Goal: Information Seeking & Learning: Learn about a topic

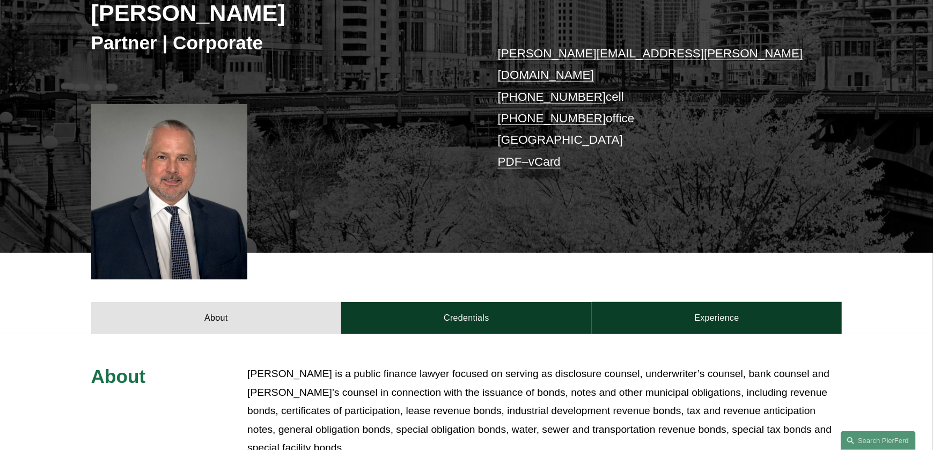
scroll to position [268, 0]
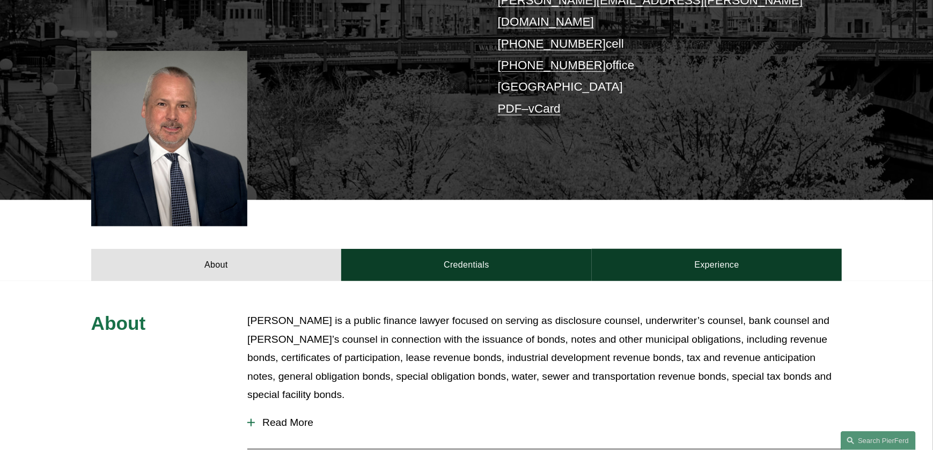
click at [296, 417] on span "Read More" at bounding box center [548, 423] width 587 height 12
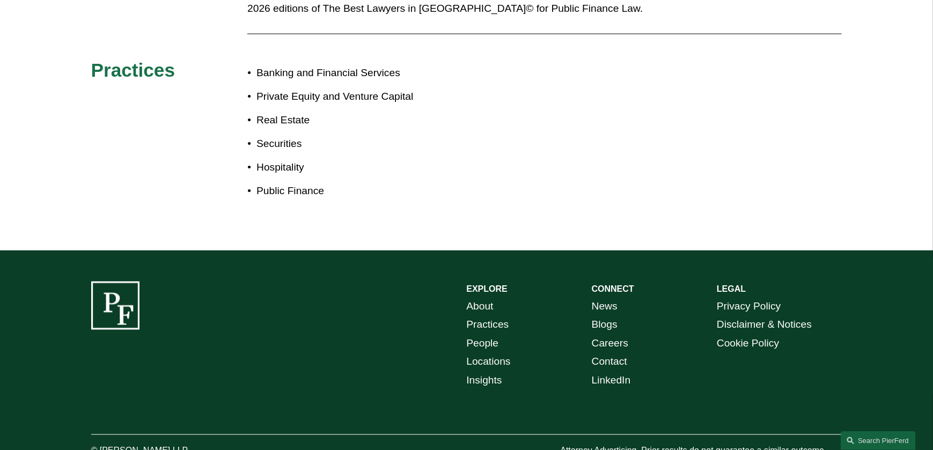
scroll to position [780, 0]
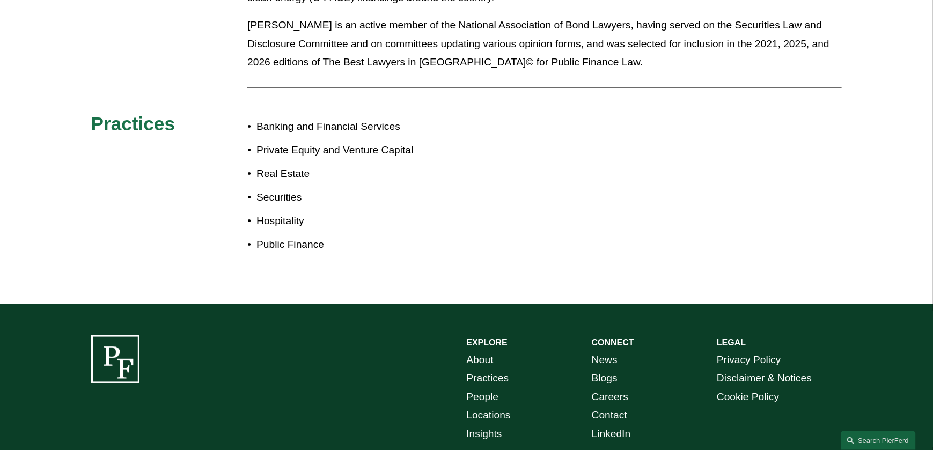
click at [485, 370] on link "Practices" at bounding box center [488, 379] width 42 height 19
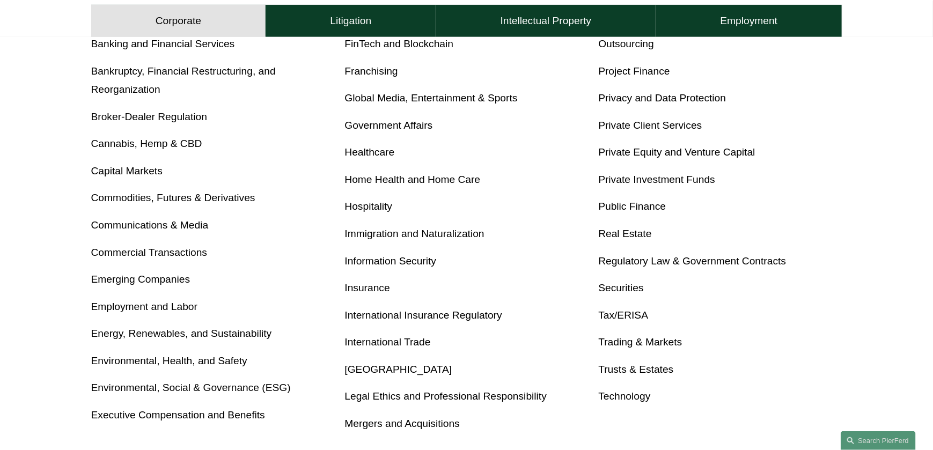
scroll to position [429, 0]
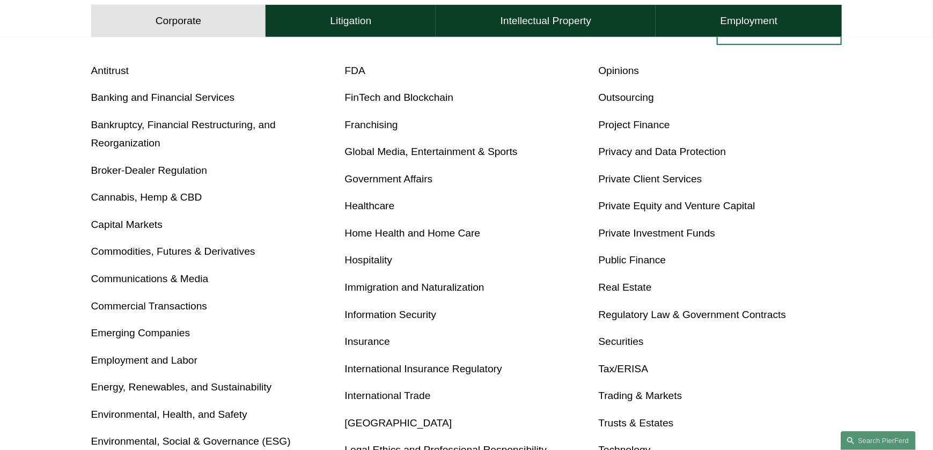
click at [639, 207] on link "Private Equity and Venture Capital" at bounding box center [676, 205] width 157 height 11
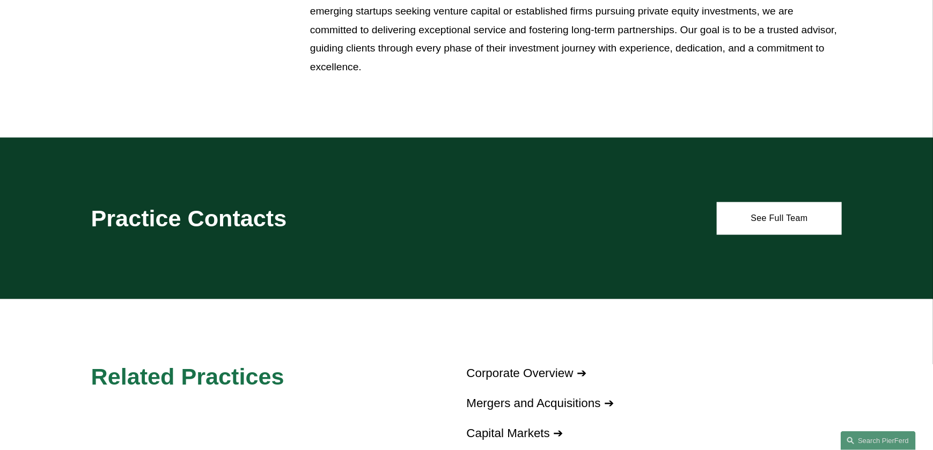
scroll to position [644, 0]
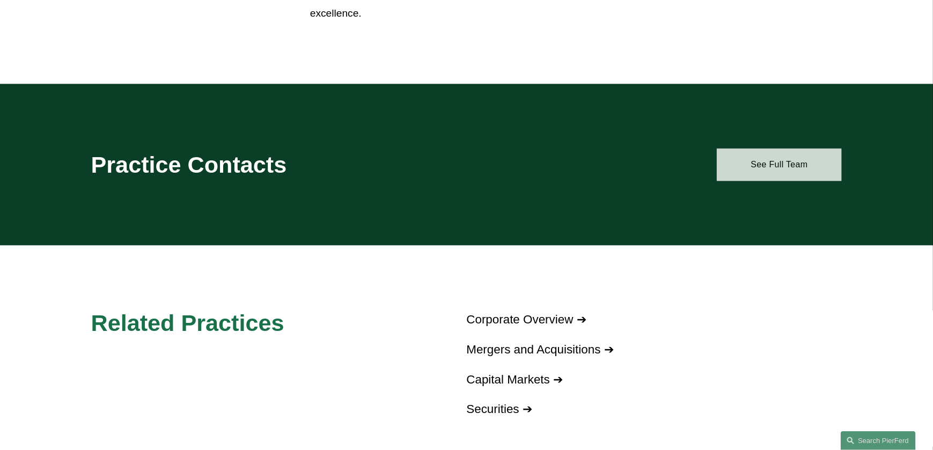
click at [782, 167] on link "See Full Team" at bounding box center [779, 165] width 125 height 32
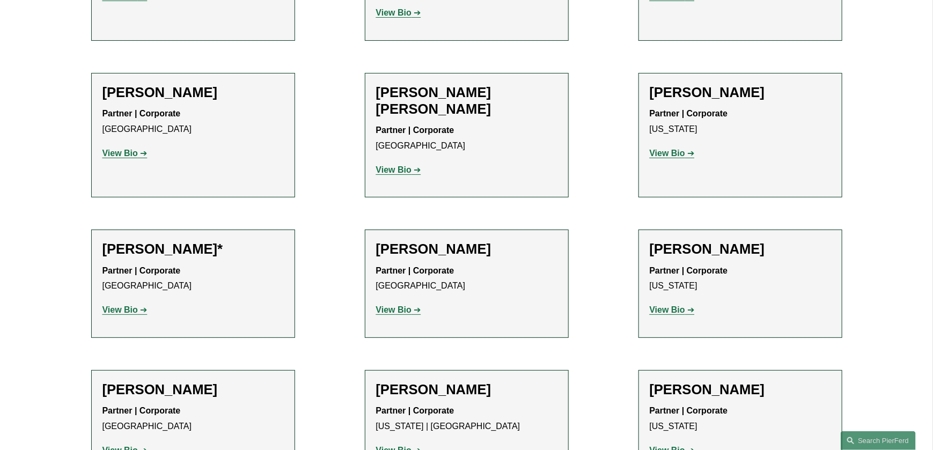
scroll to position [2039, 0]
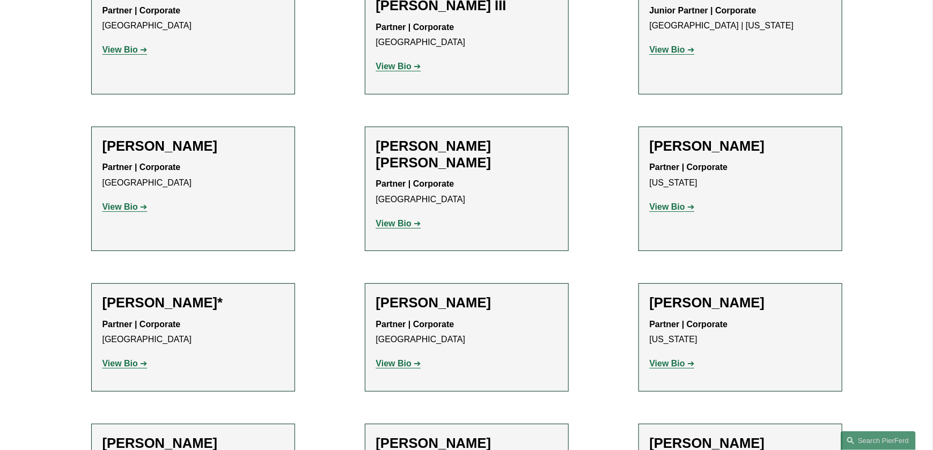
click at [395, 219] on strong "View Bio" at bounding box center [393, 223] width 35 height 9
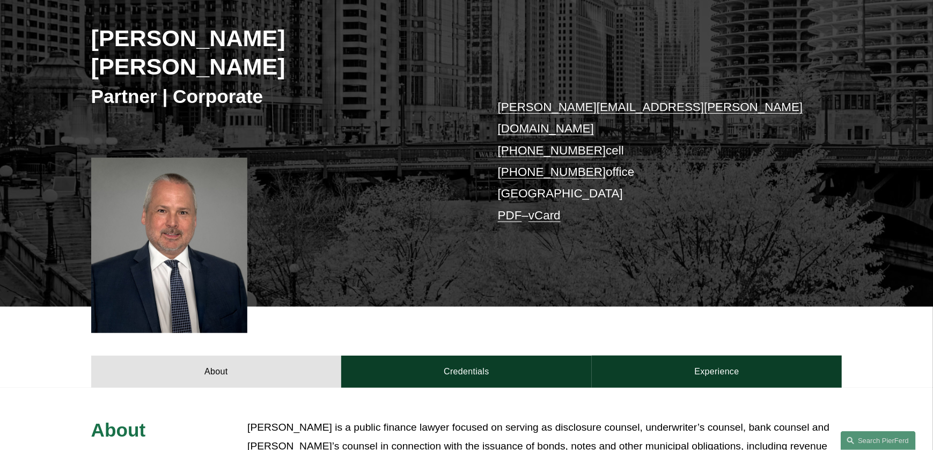
scroll to position [215, 0]
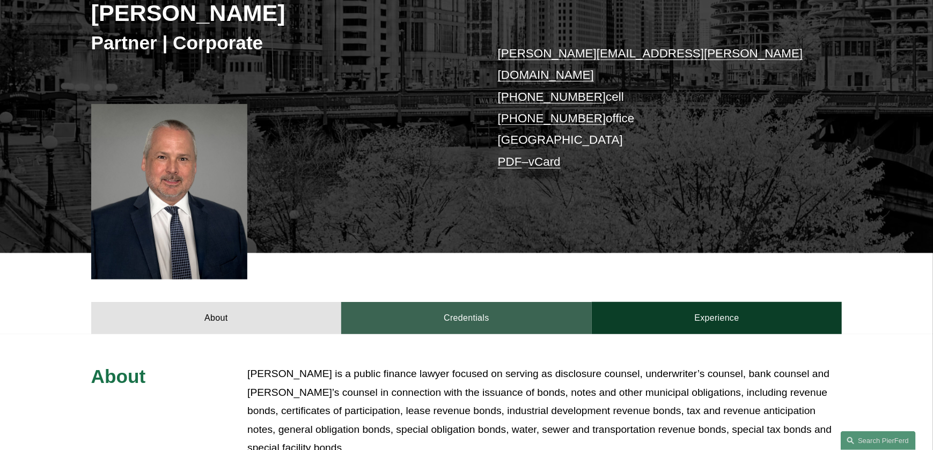
click at [468, 302] on link "Credentials" at bounding box center [466, 318] width 251 height 32
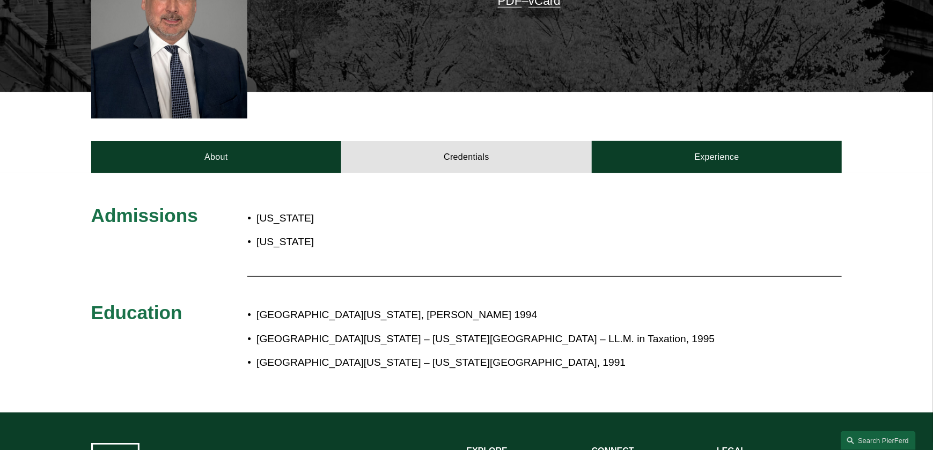
scroll to position [268, 0]
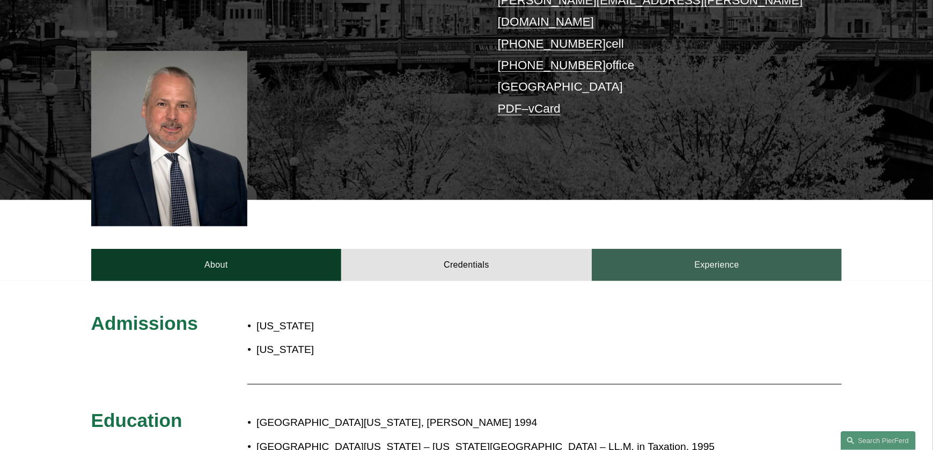
click at [706, 249] on link "Experience" at bounding box center [717, 265] width 251 height 32
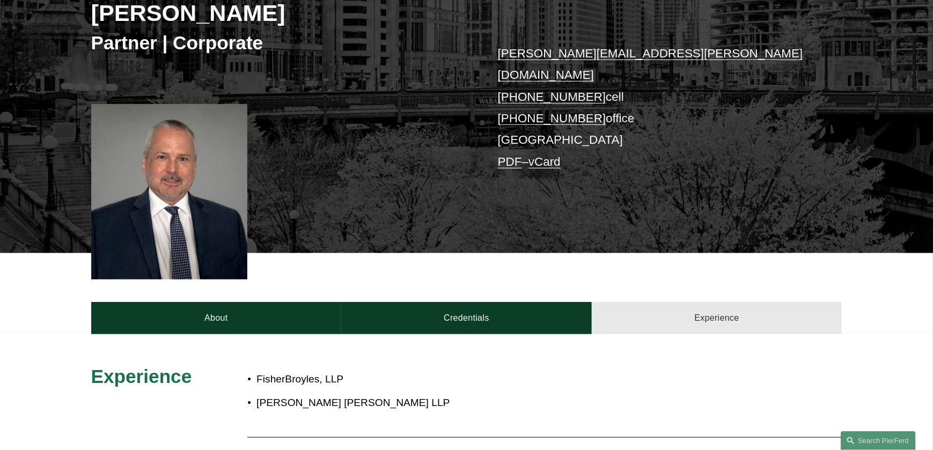
scroll to position [161, 0]
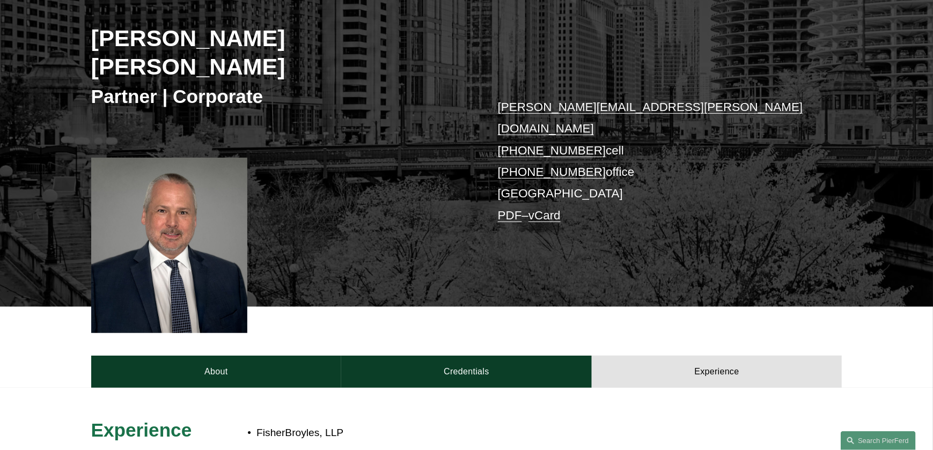
click at [551, 209] on link "vCard" at bounding box center [545, 215] width 32 height 13
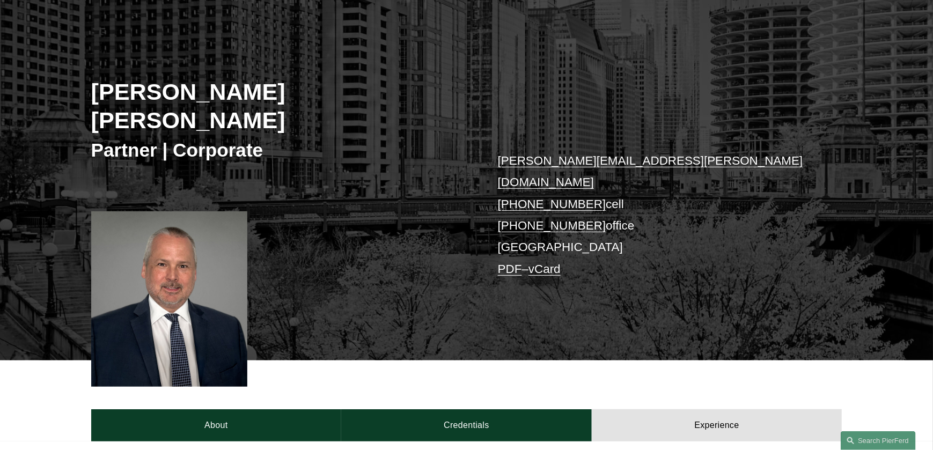
click at [504, 262] on link "PDF" at bounding box center [510, 268] width 24 height 13
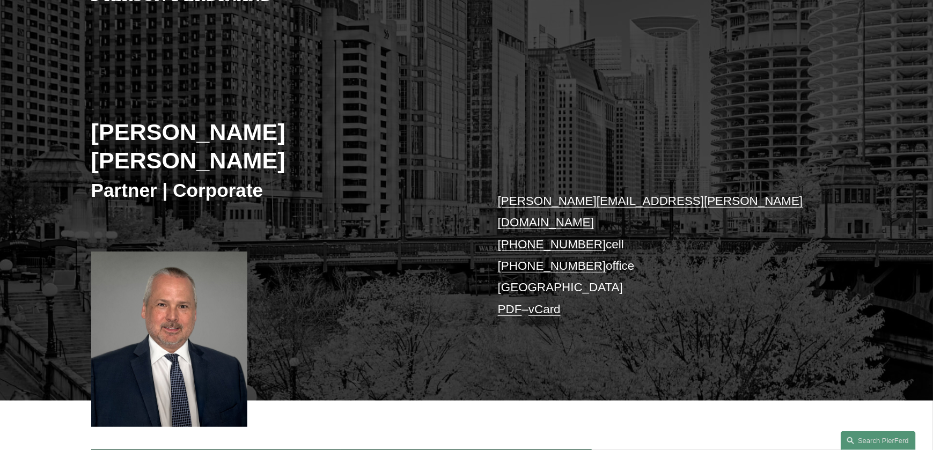
scroll to position [0, 0]
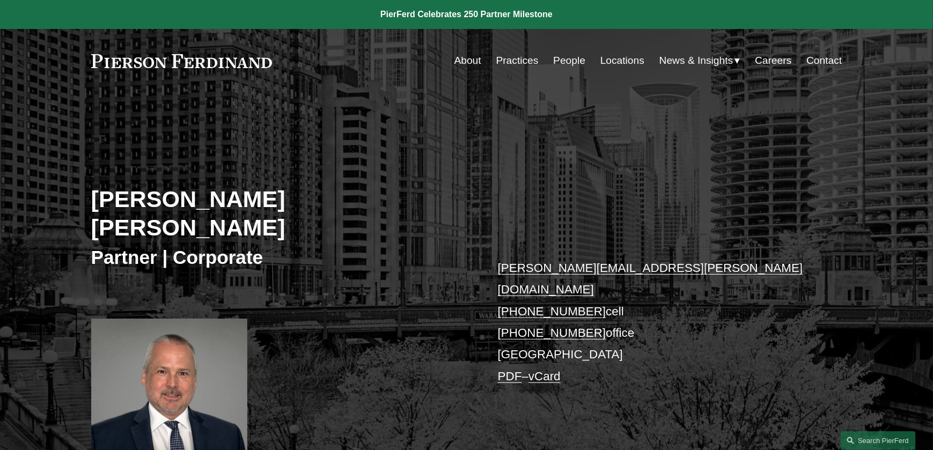
click at [633, 177] on div "David Eric Reid Partner | Corporate david.reid@pierferd.com +1.816.896.7656 cel…" at bounding box center [466, 295] width 933 height 348
click at [522, 61] on link "Practices" at bounding box center [517, 60] width 42 height 20
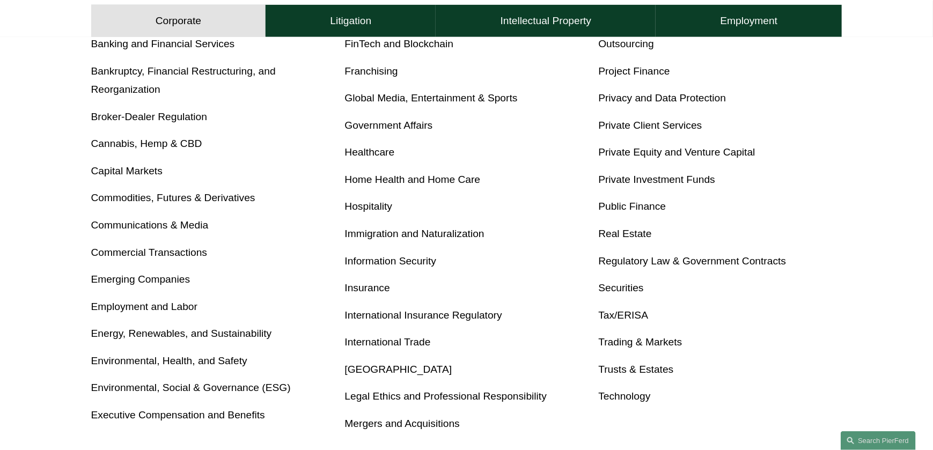
scroll to position [536, 0]
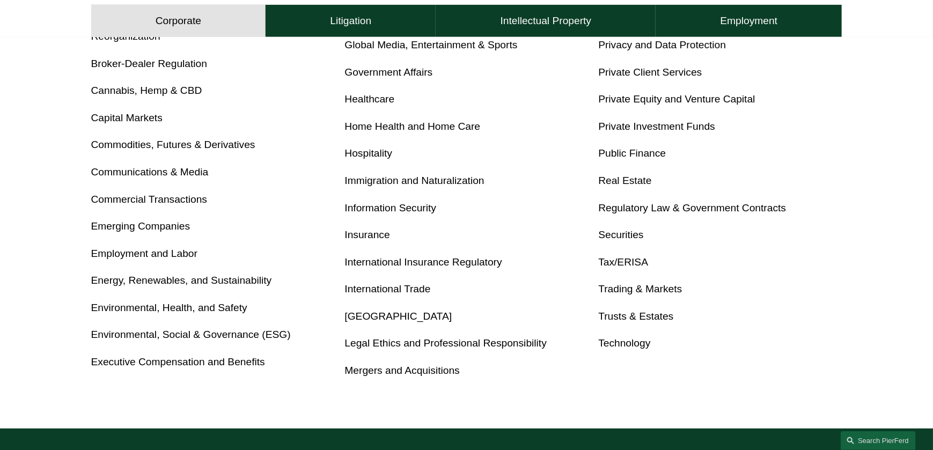
click at [629, 153] on link "Public Finance" at bounding box center [632, 153] width 68 height 11
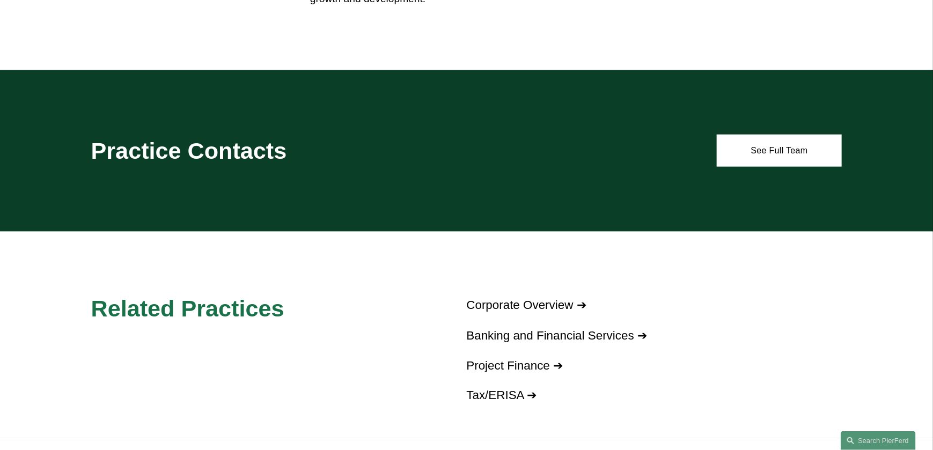
scroll to position [698, 0]
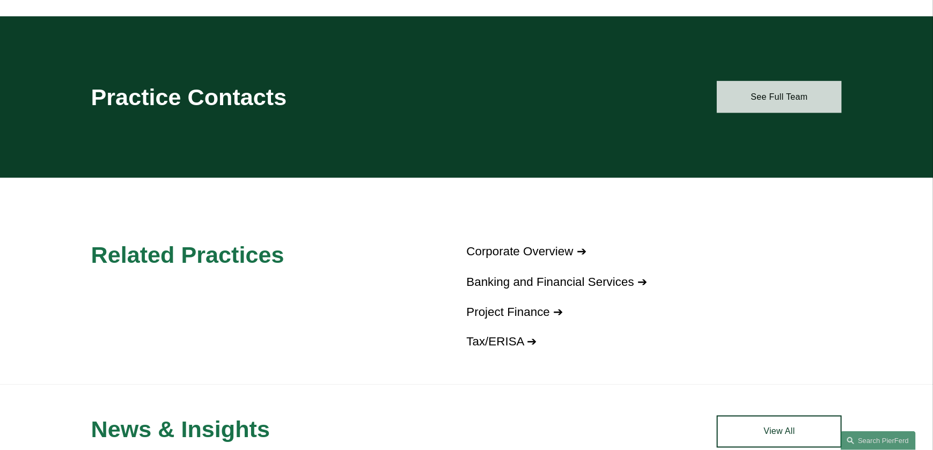
click at [789, 99] on link "See Full Team" at bounding box center [779, 97] width 125 height 32
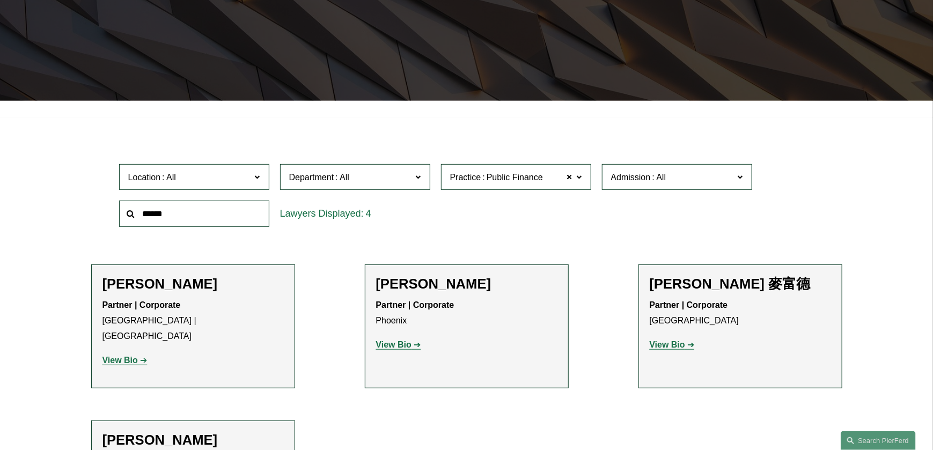
scroll to position [322, 0]
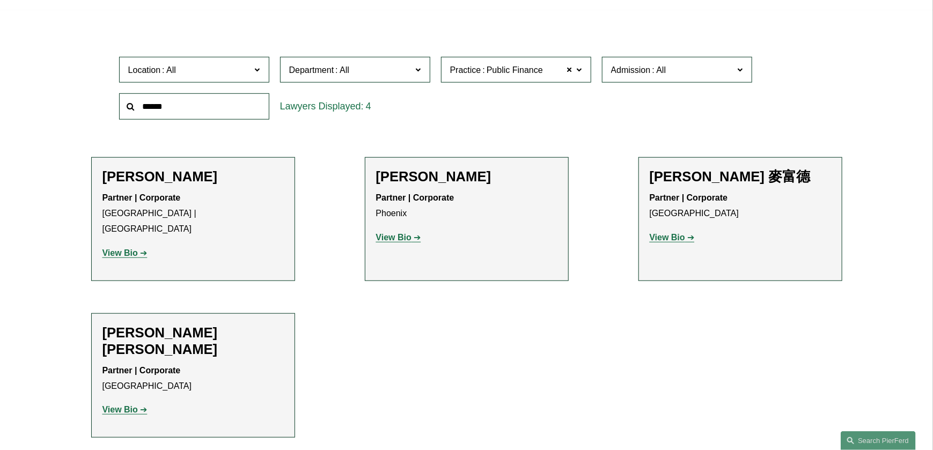
click at [399, 241] on strong "View Bio" at bounding box center [393, 237] width 35 height 9
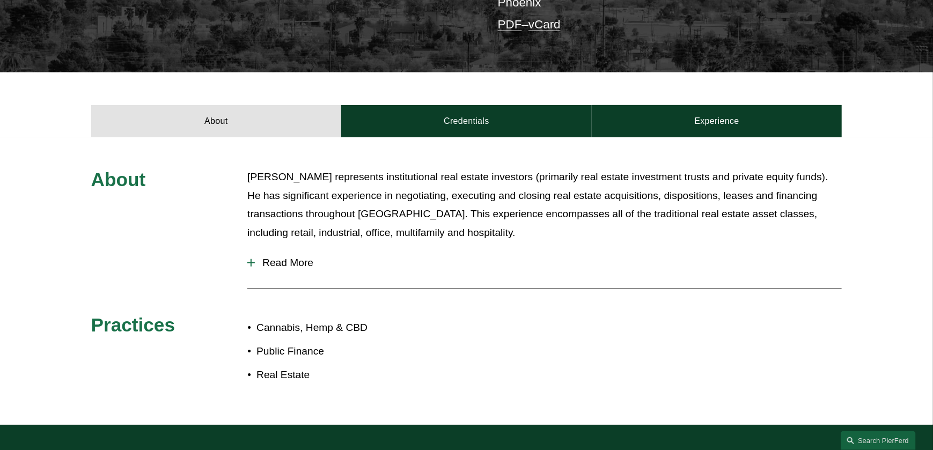
scroll to position [145, 0]
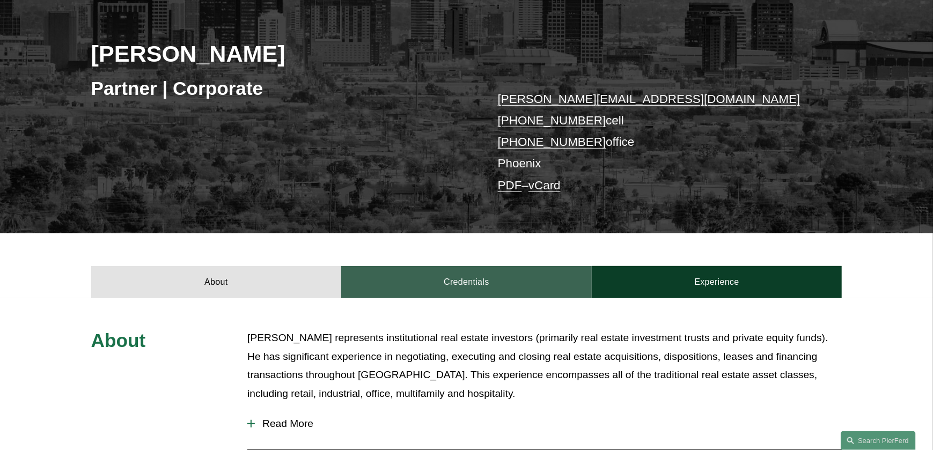
click at [468, 283] on link "Credentials" at bounding box center [466, 282] width 251 height 32
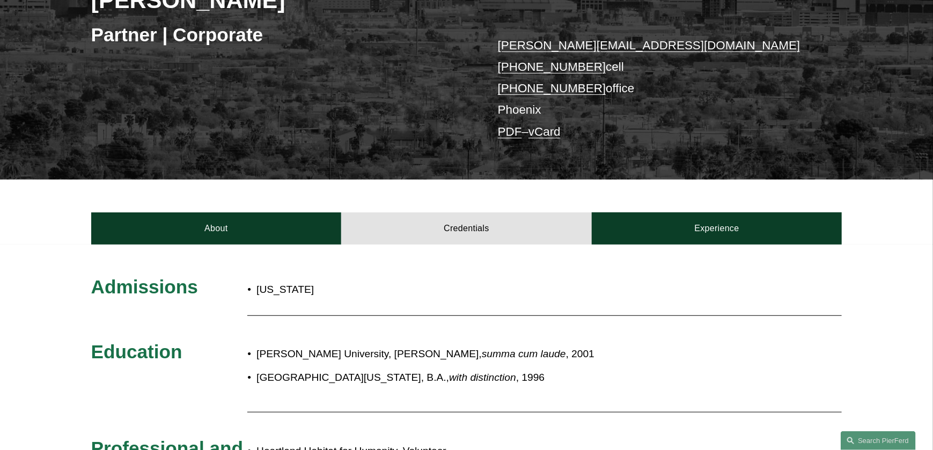
scroll to position [306, 0]
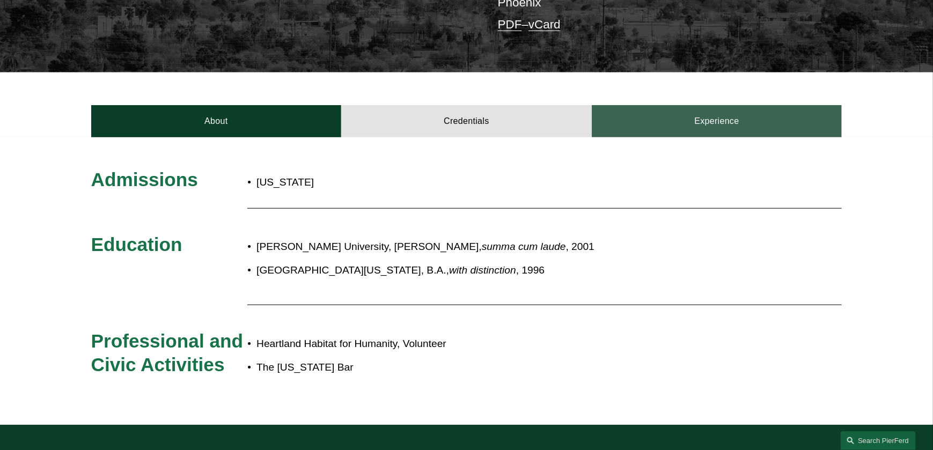
click at [683, 126] on link "Experience" at bounding box center [717, 121] width 251 height 32
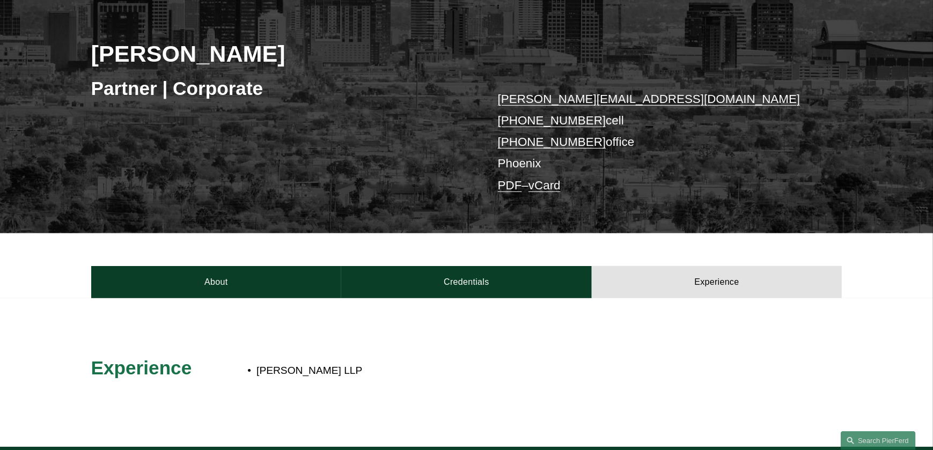
scroll to position [92, 0]
